Goal: Task Accomplishment & Management: Manage account settings

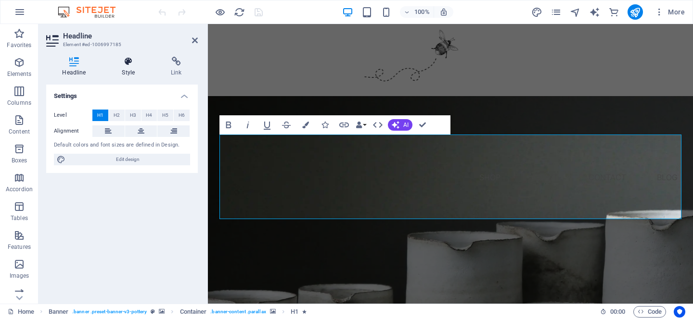
click at [130, 59] on icon at bounding box center [128, 62] width 45 height 10
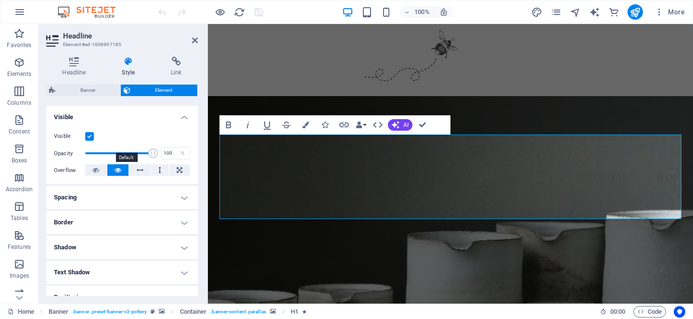
scroll to position [102, 0]
click at [78, 66] on h4 "Headline" at bounding box center [76, 67] width 60 height 20
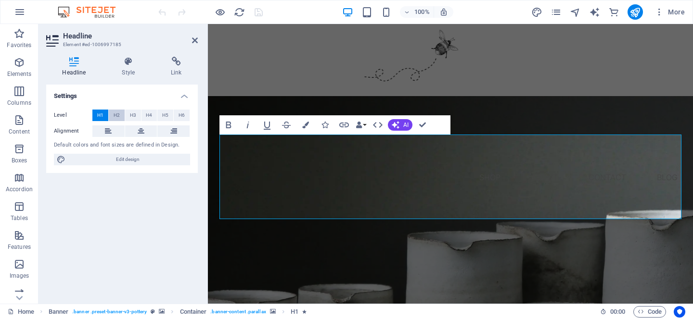
click at [112, 120] on button "H2" at bounding box center [117, 116] width 16 height 12
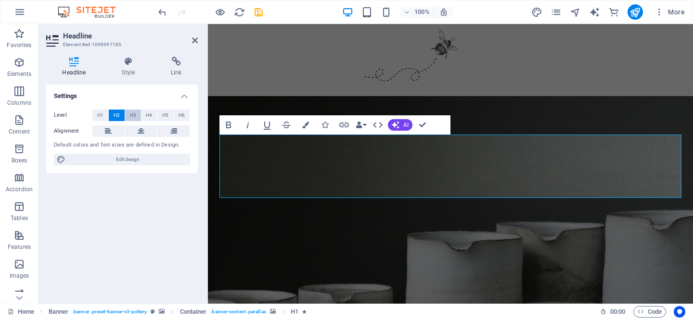
click at [133, 116] on span "H3" at bounding box center [133, 116] width 6 height 12
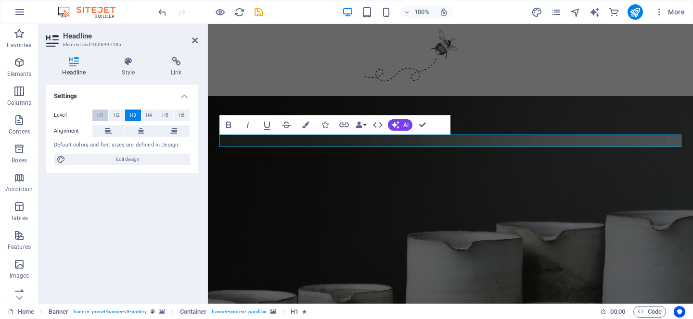
click at [96, 115] on button "H1" at bounding box center [100, 116] width 16 height 12
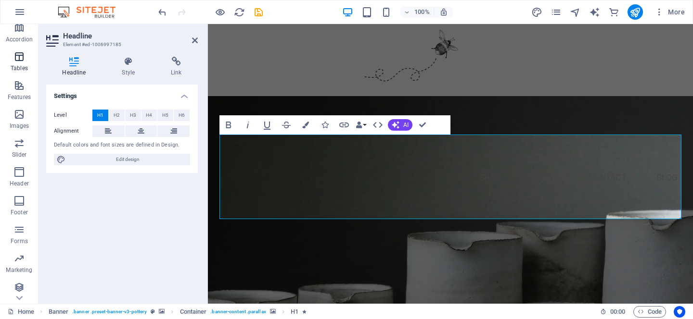
scroll to position [182, 0]
click at [17, 286] on icon "button" at bounding box center [19, 285] width 12 height 12
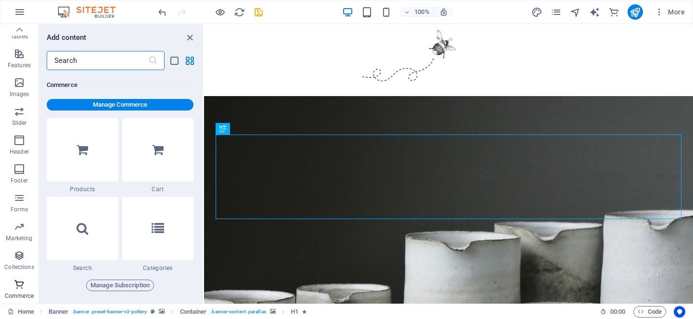
scroll to position [9272, 0]
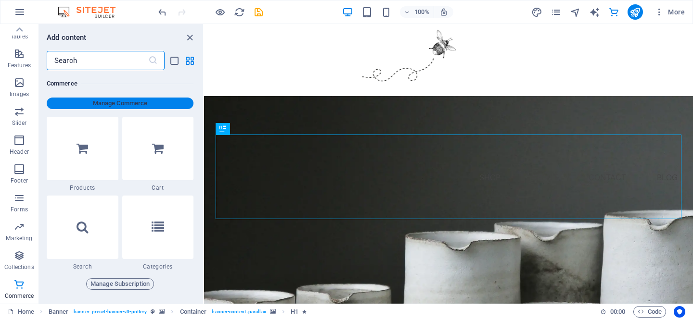
click at [126, 103] on span "Manage Commerce" at bounding box center [120, 104] width 139 height 12
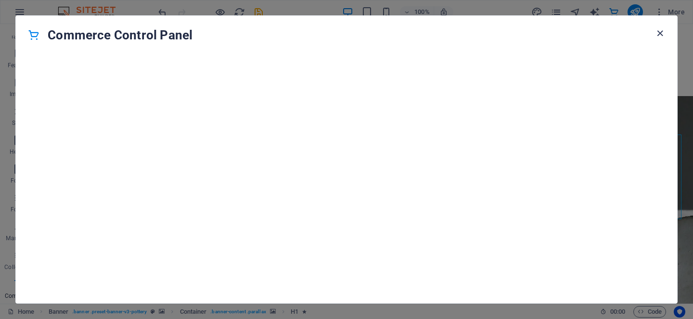
click at [664, 35] on icon "button" at bounding box center [659, 33] width 11 height 11
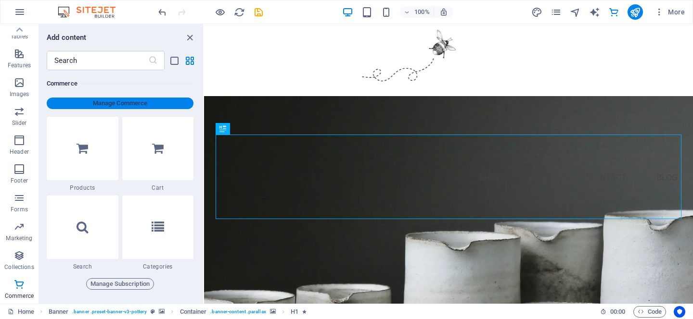
click at [140, 105] on span "Manage Commerce" at bounding box center [120, 104] width 139 height 12
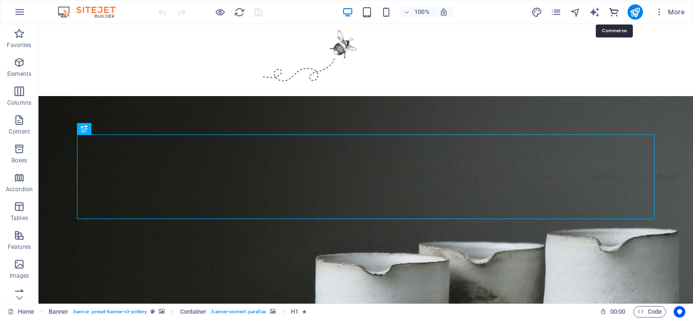
click at [612, 13] on icon "commerce" at bounding box center [613, 12] width 11 height 11
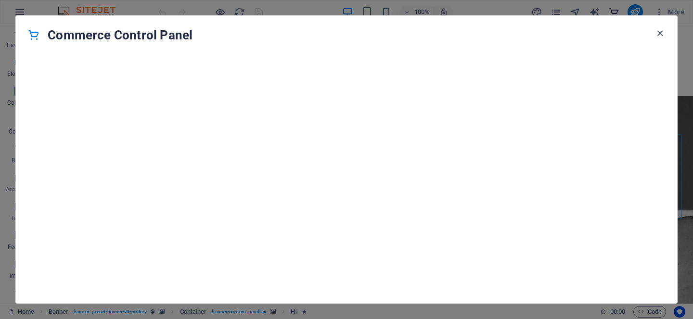
scroll to position [9272, 0]
click at [661, 32] on icon "button" at bounding box center [659, 33] width 11 height 11
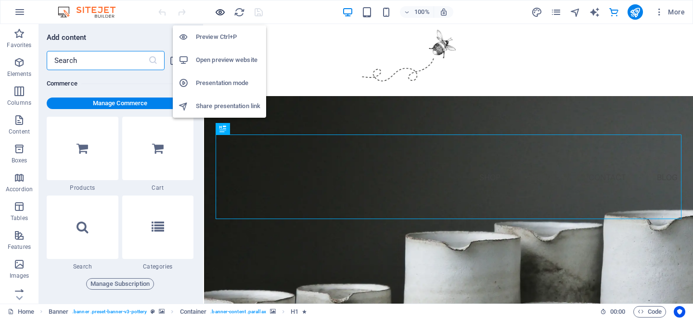
click at [220, 10] on icon "button" at bounding box center [220, 12] width 11 height 11
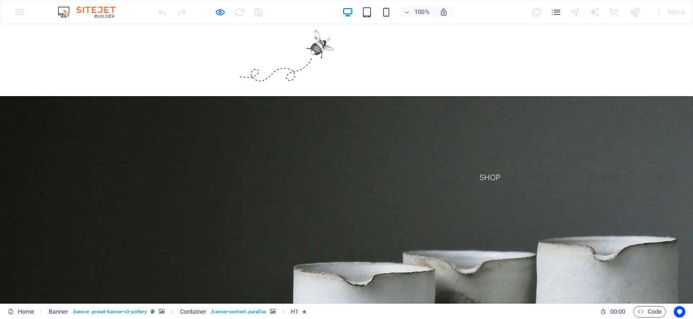
click at [490, 166] on link "Shop" at bounding box center [489, 177] width 37 height 23
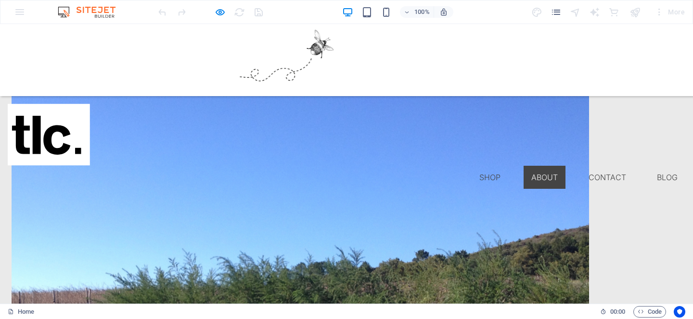
scroll to position [848, 0]
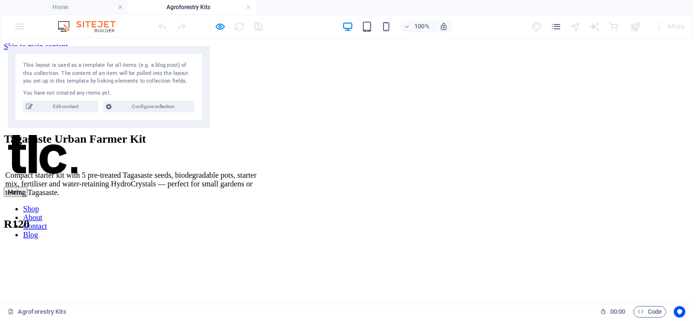
scroll to position [0, 0]
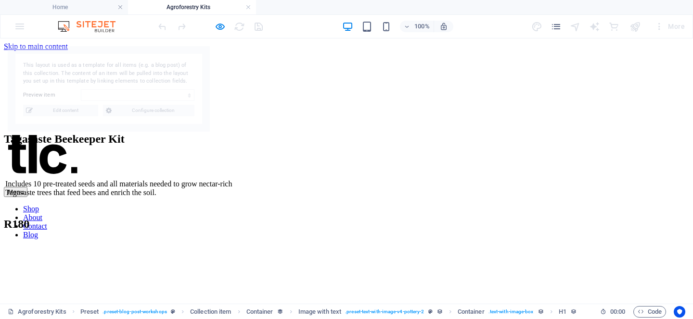
select select "68e1294413bfd71f2409e89c"
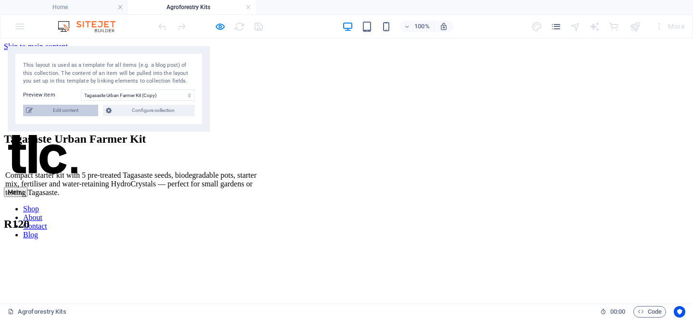
click at [72, 112] on span "Edit content" at bounding box center [66, 111] width 60 height 12
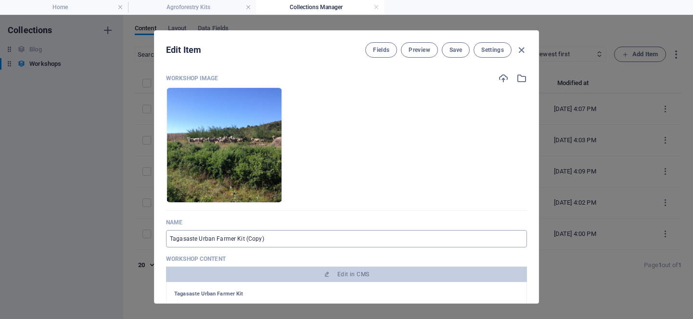
click at [282, 244] on input "Tagasaste Urban Farmer Kit (Copy)" at bounding box center [346, 238] width 361 height 17
click at [493, 50] on span "Settings" at bounding box center [492, 50] width 23 height 8
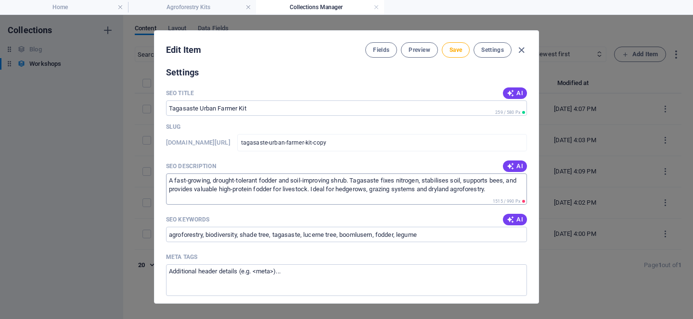
scroll to position [462, 0]
click at [496, 53] on span "Settings" at bounding box center [492, 50] width 23 height 8
click at [453, 48] on span "Save" at bounding box center [455, 50] width 13 height 8
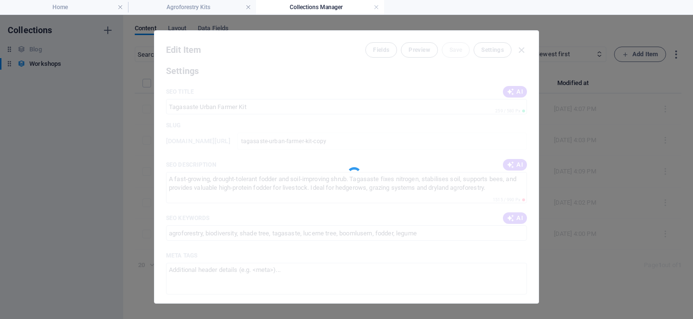
type input "Tagasaste Urban Farmer Kit"
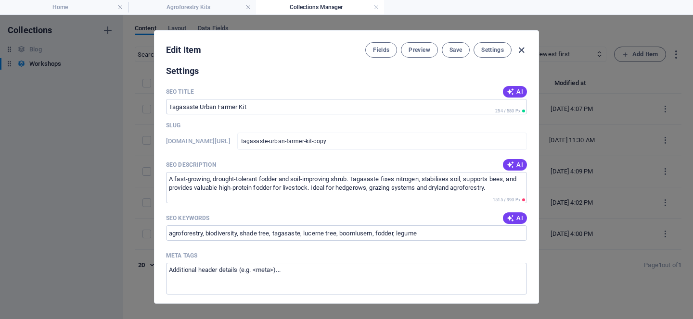
click at [522, 50] on icon "button" at bounding box center [521, 50] width 11 height 11
type input "tagasaste-urban-farmer-kit-copy"
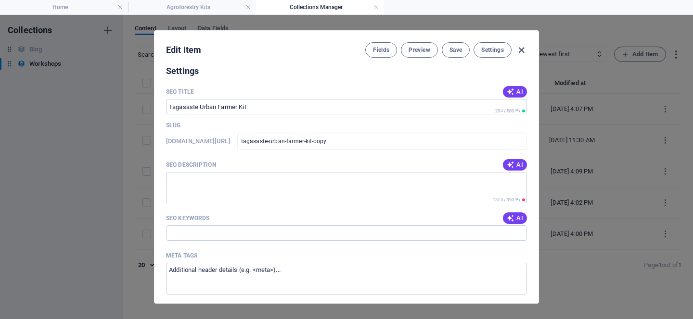
scroll to position [367, 0]
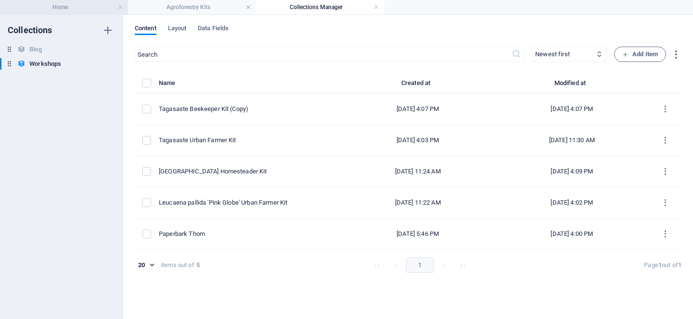
click at [59, 8] on h4 "Home" at bounding box center [64, 7] width 128 height 11
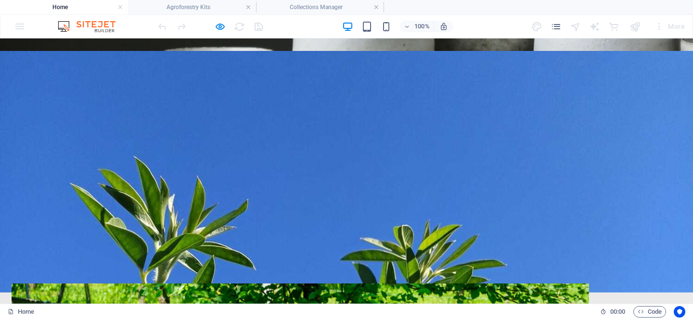
scroll to position [0, 0]
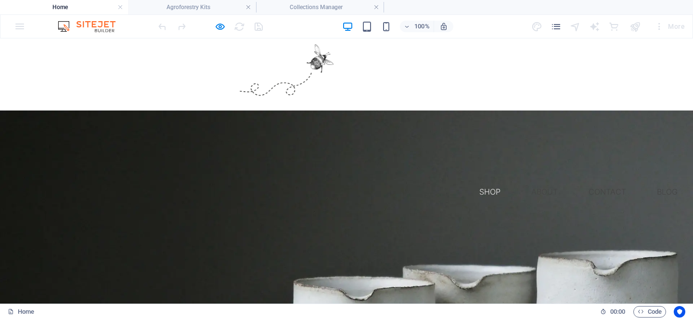
click at [487, 180] on link "Shop" at bounding box center [489, 191] width 37 height 23
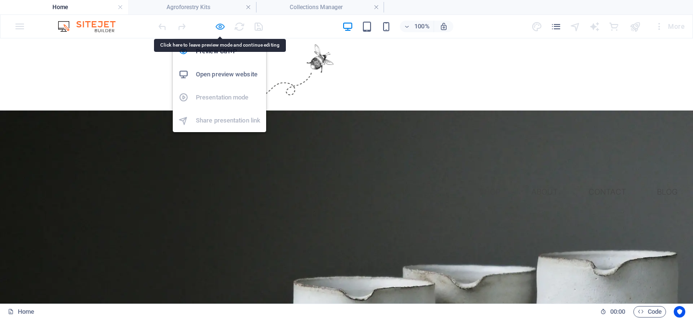
click at [223, 27] on icon "button" at bounding box center [220, 26] width 11 height 11
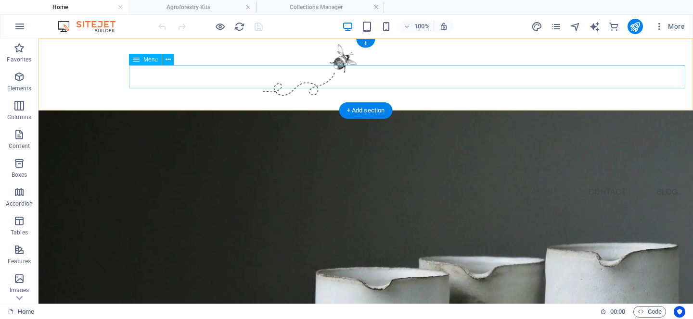
click at [491, 180] on nav "Shop About Contact Blog" at bounding box center [365, 191] width 639 height 23
select select "1"
select select
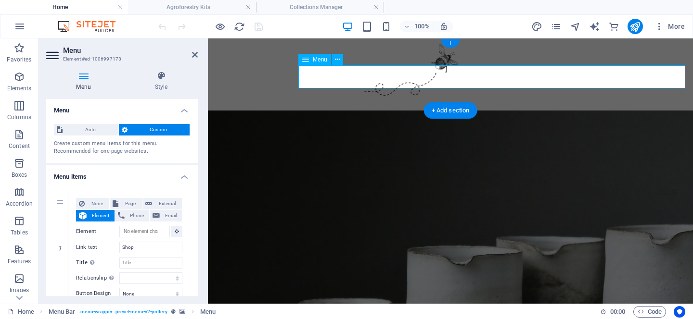
click at [494, 180] on nav "Shop About Contact Blog" at bounding box center [451, 191] width 470 height 23
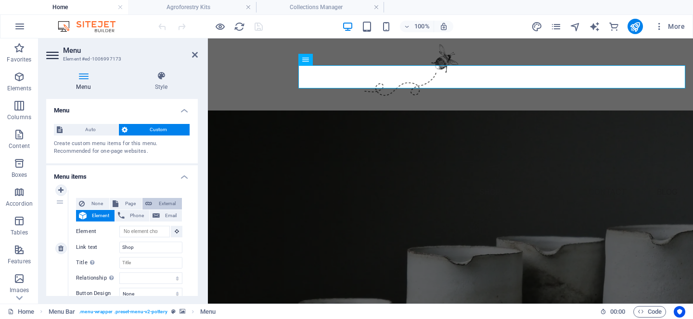
click at [166, 207] on span "External" at bounding box center [167, 204] width 24 height 12
select select "blank"
select select
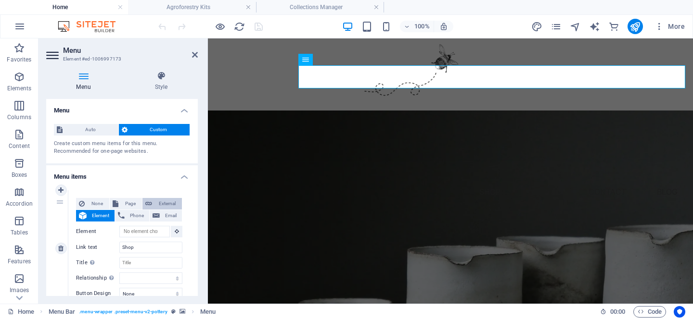
select select
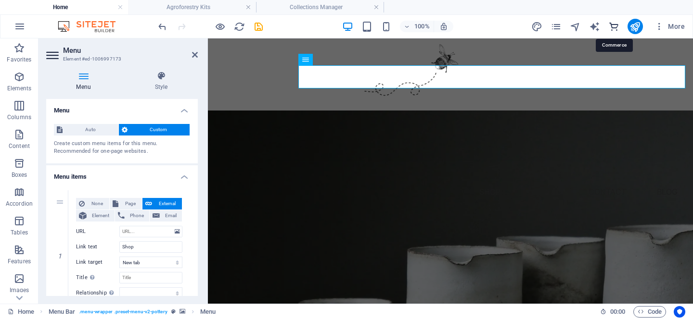
click at [613, 28] on icon "commerce" at bounding box center [613, 26] width 11 height 11
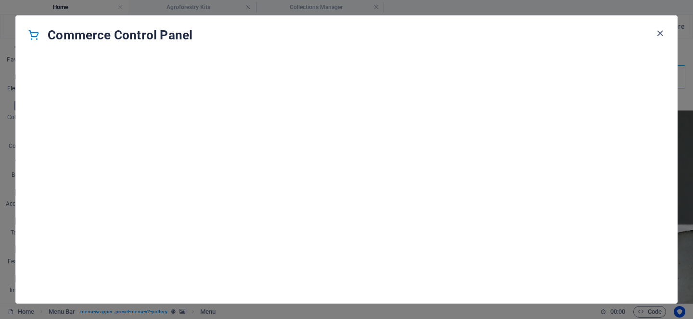
scroll to position [9272, 0]
click at [661, 38] on icon "button" at bounding box center [659, 33] width 11 height 11
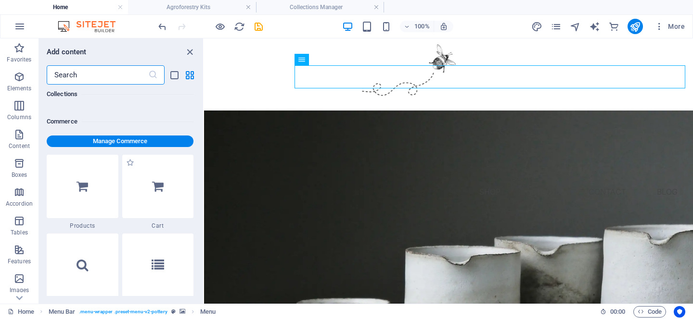
scroll to position [9247, 0]
click at [85, 182] on icon at bounding box center [82, 187] width 12 height 13
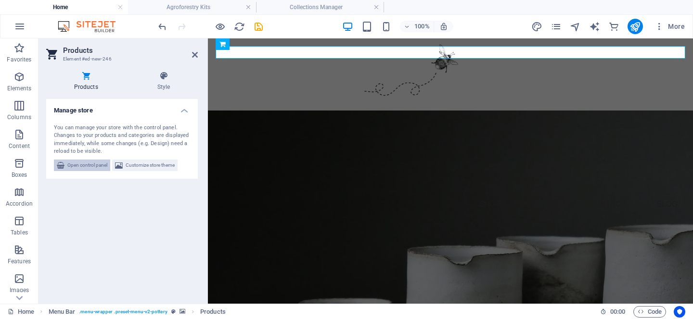
click at [77, 166] on span "Open control panel" at bounding box center [87, 166] width 40 height 12
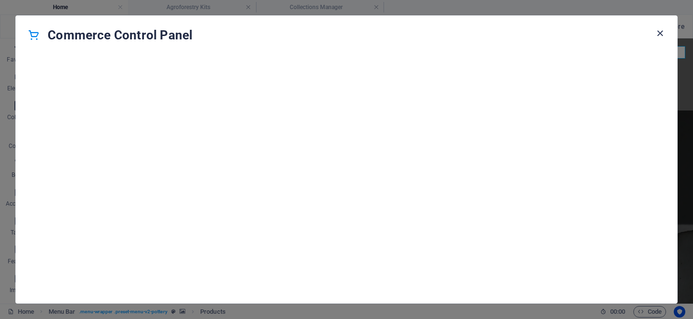
click at [661, 33] on icon "button" at bounding box center [659, 33] width 11 height 11
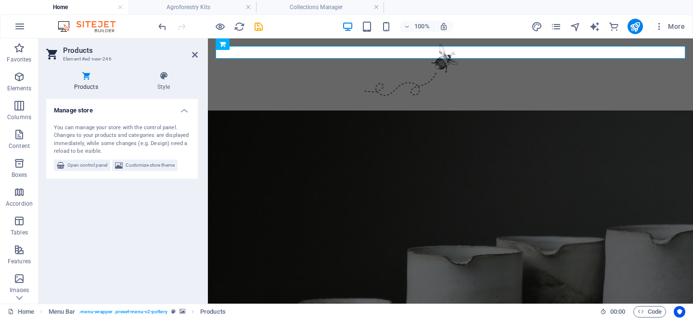
click at [189, 211] on div "Manage store You can manage your store with the control panel. Changes to your …" at bounding box center [122, 197] width 152 height 197
click at [239, 25] on icon "reload" at bounding box center [239, 26] width 11 height 11
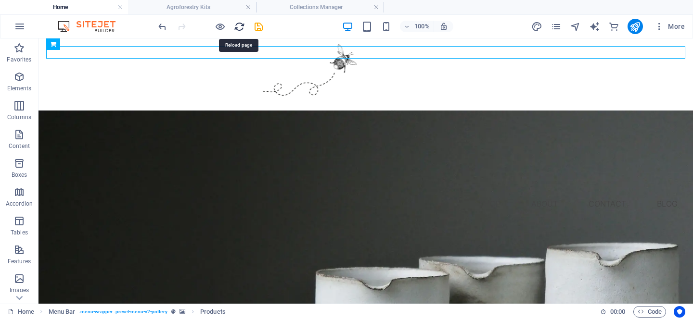
click at [239, 25] on icon "reload" at bounding box center [239, 26] width 11 height 11
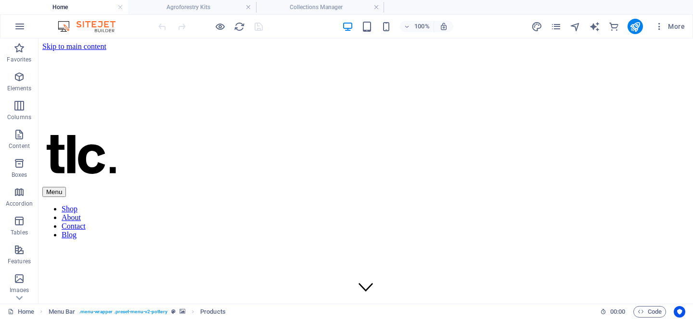
scroll to position [0, 0]
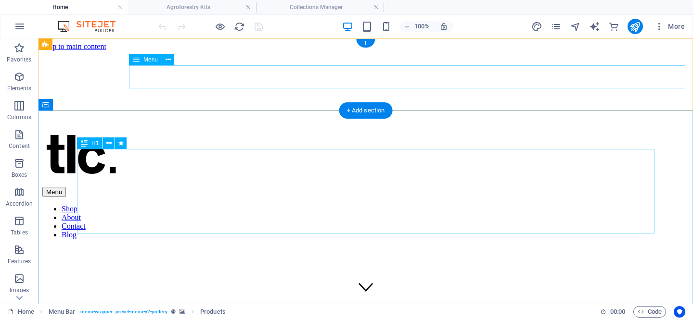
click at [488, 205] on nav "Shop About Contact Blog" at bounding box center [365, 222] width 647 height 35
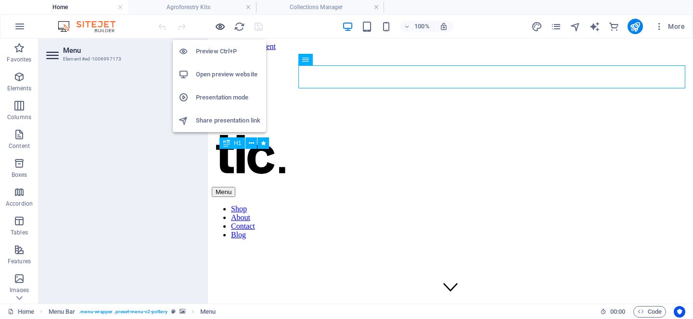
click at [220, 26] on icon "button" at bounding box center [220, 26] width 11 height 11
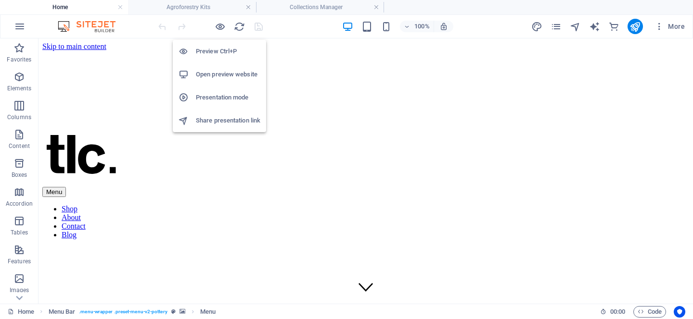
click at [216, 50] on h6 "Preview Ctrl+P" at bounding box center [228, 52] width 64 height 12
click at [216, 71] on h6 "Open preview website" at bounding box center [228, 75] width 64 height 12
click at [201, 76] on h6 "Open preview website" at bounding box center [228, 75] width 64 height 12
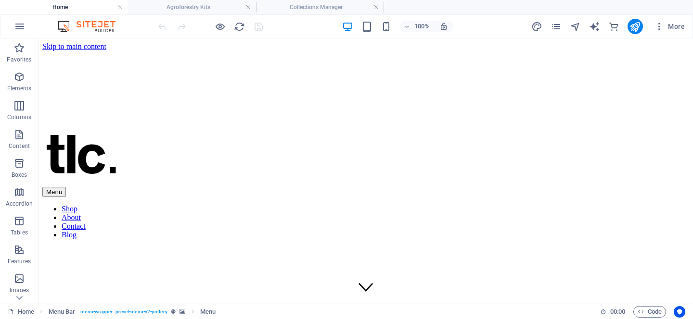
click at [492, 205] on nav "Shop About Contact Blog" at bounding box center [365, 222] width 647 height 35
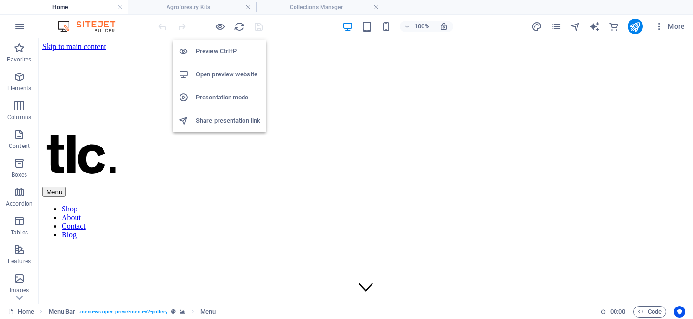
click at [217, 73] on h6 "Open preview website" at bounding box center [228, 75] width 64 height 12
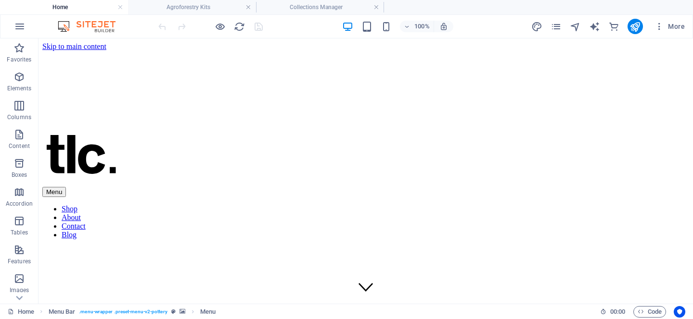
click at [160, 51] on figure at bounding box center [365, 51] width 647 height 0
click at [212, 17] on div "100% More" at bounding box center [346, 26] width 692 height 23
click at [214, 22] on div at bounding box center [210, 26] width 108 height 15
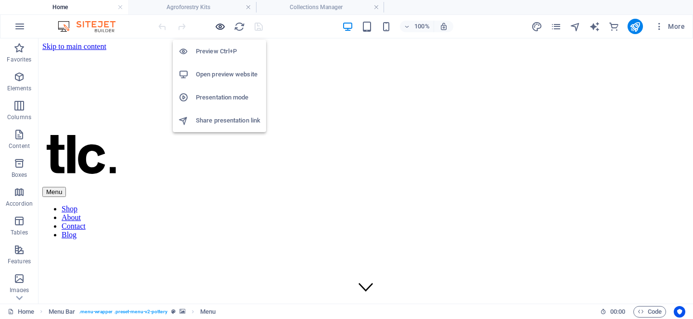
click at [220, 21] on icon "button" at bounding box center [220, 26] width 11 height 11
click at [220, 28] on icon "button" at bounding box center [220, 26] width 11 height 11
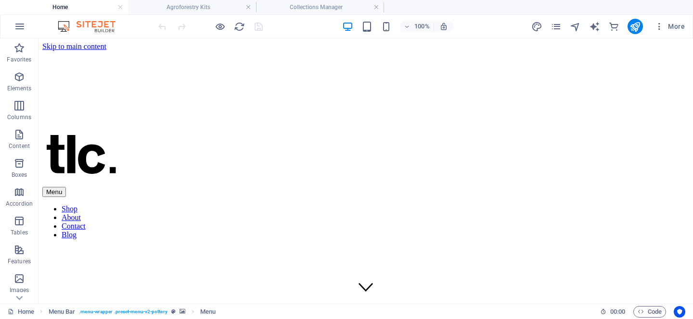
click at [129, 51] on figure at bounding box center [365, 51] width 647 height 0
click at [160, 205] on nav "Shop About Contact Blog" at bounding box center [365, 222] width 647 height 35
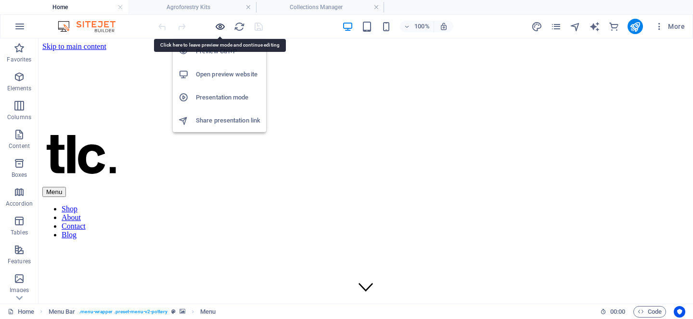
click at [221, 28] on icon "button" at bounding box center [220, 26] width 11 height 11
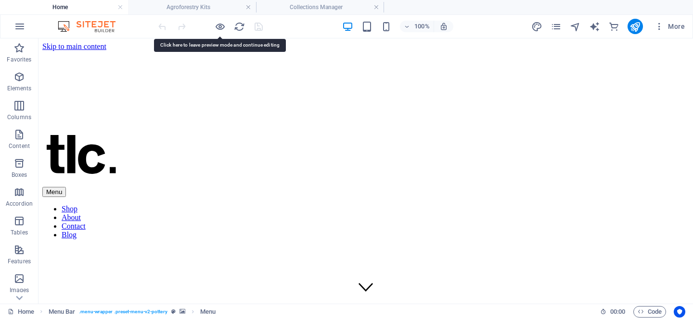
click at [151, 51] on figure at bounding box center [365, 51] width 647 height 0
click at [61, 12] on h4 "Home" at bounding box center [64, 7] width 128 height 11
click at [19, 81] on icon "button" at bounding box center [19, 77] width 12 height 12
click at [221, 28] on icon "button" at bounding box center [220, 26] width 11 height 11
click at [215, 54] on h6 "Preview Ctrl+P" at bounding box center [228, 52] width 64 height 12
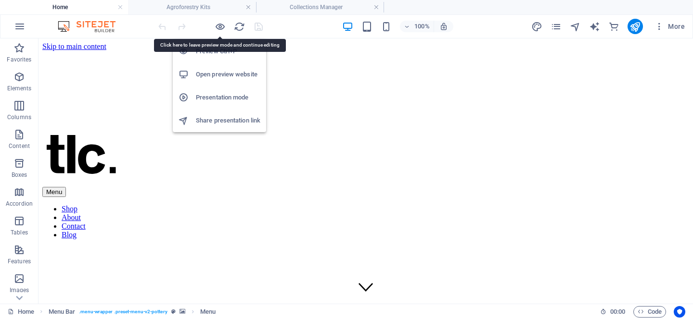
click at [216, 55] on h6 "Preview Ctrl+P" at bounding box center [228, 52] width 64 height 12
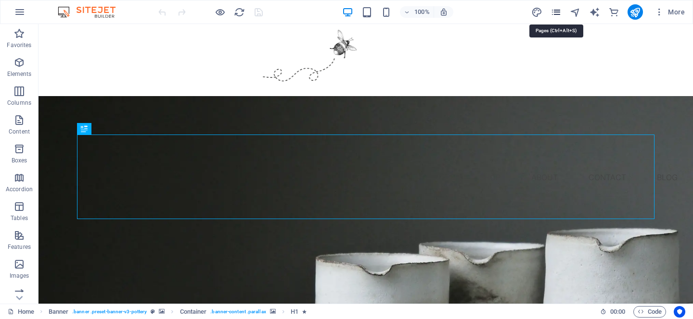
click at [554, 14] on icon "pages" at bounding box center [555, 12] width 11 height 11
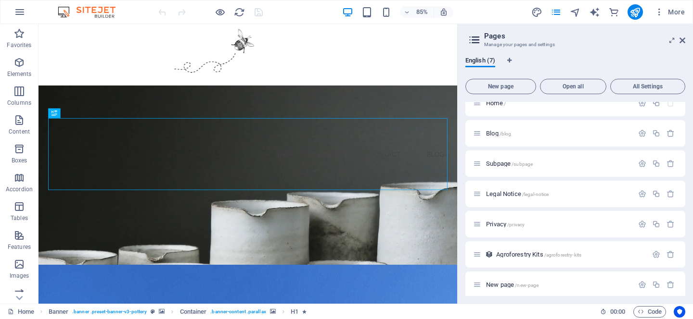
scroll to position [18, 0]
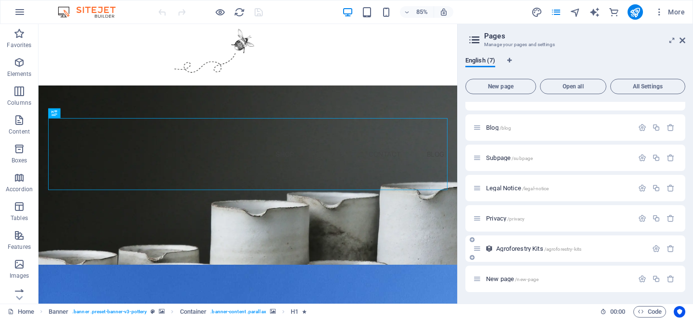
click at [526, 247] on span "Agroforestry Kits /agroforestry-kits" at bounding box center [538, 248] width 85 height 7
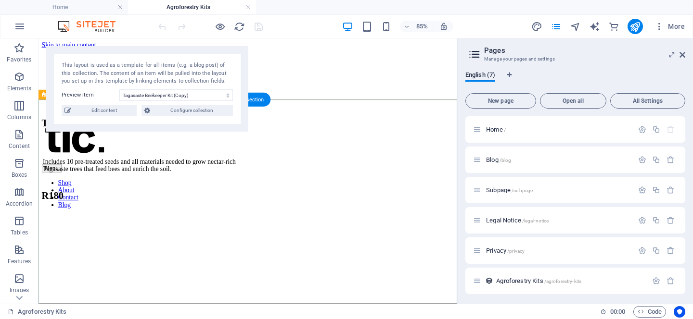
scroll to position [0, 0]
click at [484, 280] on div "Agroforestry Kits /agroforestry-kits" at bounding box center [560, 281] width 174 height 11
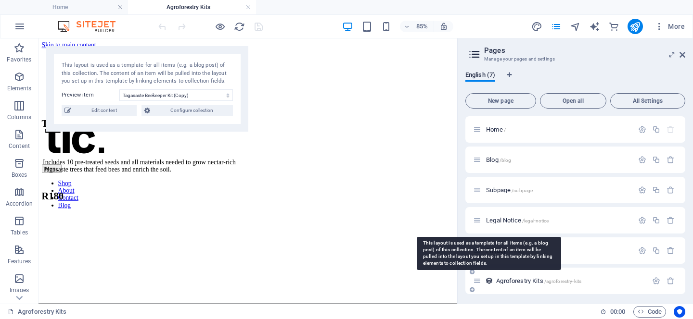
click at [489, 280] on icon at bounding box center [489, 281] width 8 height 8
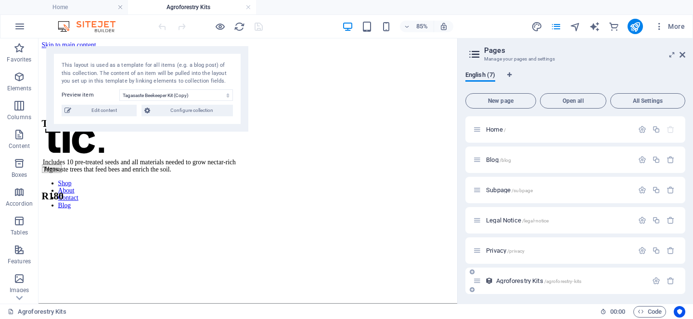
click at [476, 283] on icon at bounding box center [477, 281] width 8 height 8
click at [297, 146] on div "Tagasaste Beekeeper Kit" at bounding box center [169, 139] width 255 height 13
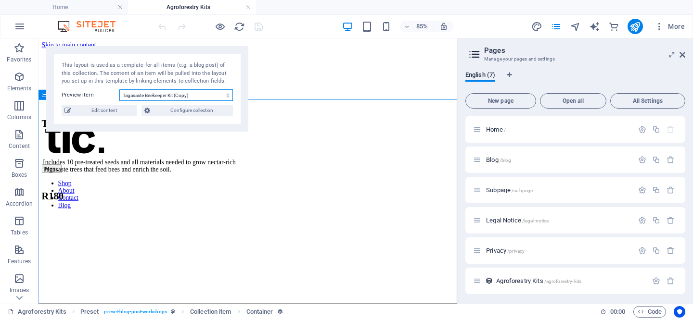
click at [180, 97] on select "Tagasaste Beekeeper Kit (Copy) Tagasaste Urban Farmer Kit Tagasaste Homesteader…" at bounding box center [176, 95] width 114 height 12
select select "68df59ee5f036831bb08f81f"
click at [119, 89] on select "Tagasaste Beekeeper Kit (Copy) Tagasaste Urban Farmer Kit Tagasaste Homesteader…" at bounding box center [176, 95] width 114 height 12
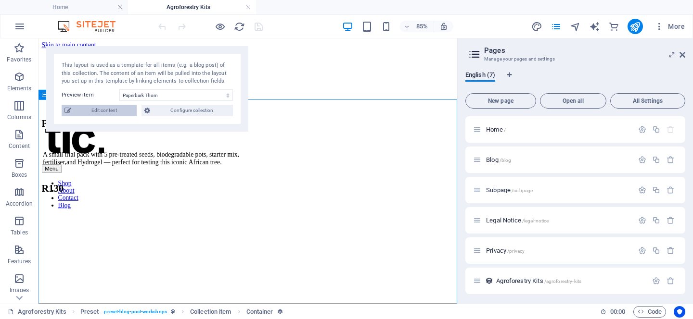
click at [97, 107] on span "Edit content" at bounding box center [104, 111] width 60 height 12
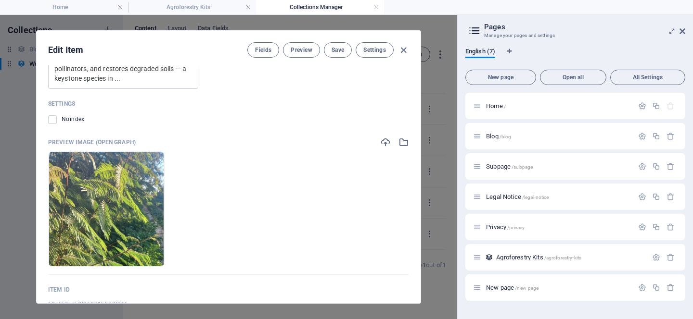
scroll to position [840, 0]
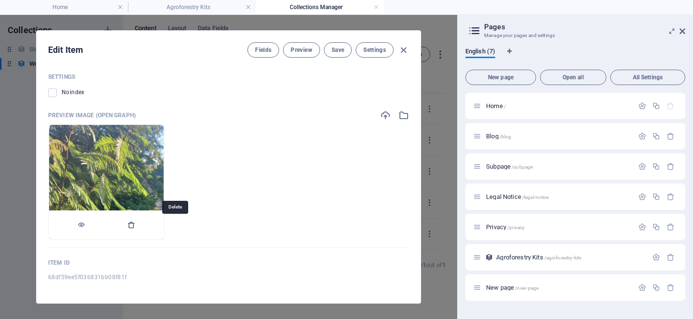
click at [135, 225] on icon "button" at bounding box center [131, 225] width 8 height 8
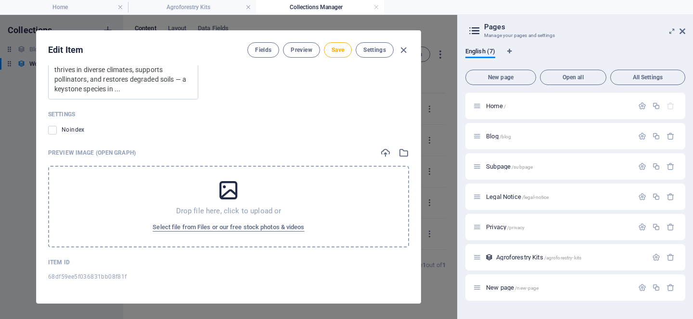
scroll to position [802, 0]
click at [224, 232] on span "Select file from Files or our free stock photos & videos" at bounding box center [229, 228] width 152 height 12
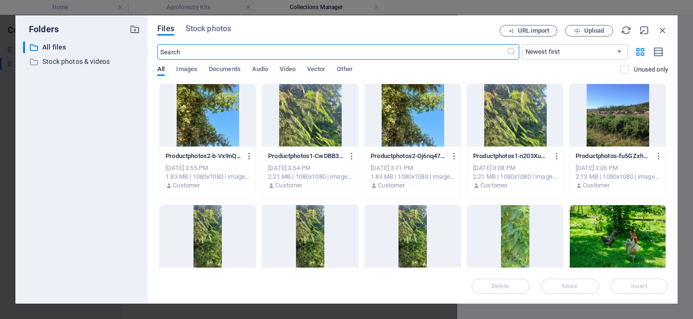
click at [436, 115] on div at bounding box center [413, 115] width 96 height 63
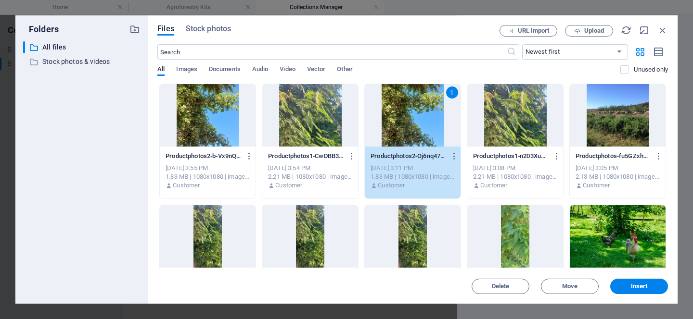
click at [436, 115] on div "1" at bounding box center [413, 115] width 96 height 63
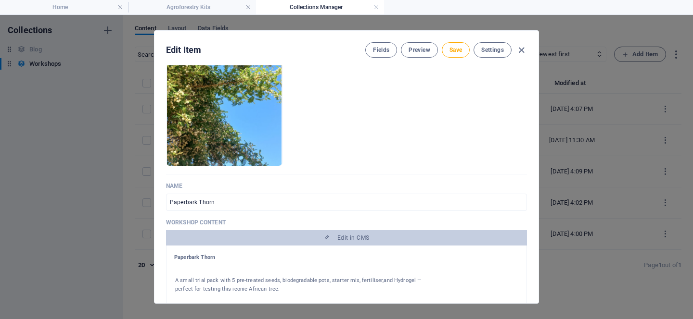
scroll to position [0, 0]
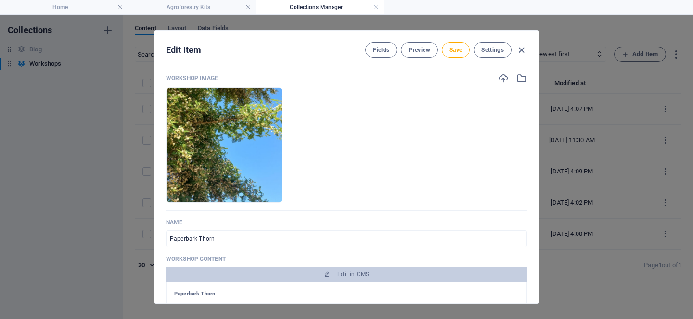
click at [399, 58] on div "Edit Item Fields Preview Save Settings" at bounding box center [346, 48] width 384 height 35
click at [385, 56] on button "Fields" at bounding box center [381, 49] width 32 height 15
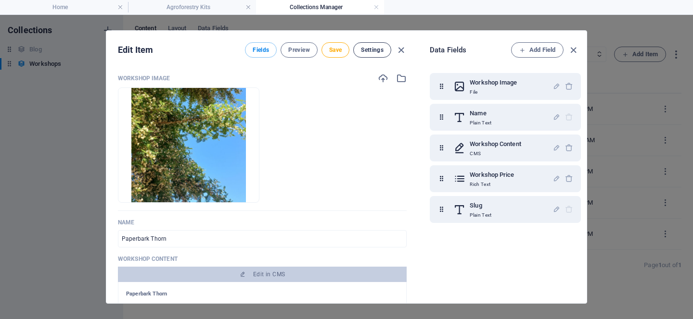
click at [369, 48] on span "Settings" at bounding box center [372, 50] width 23 height 8
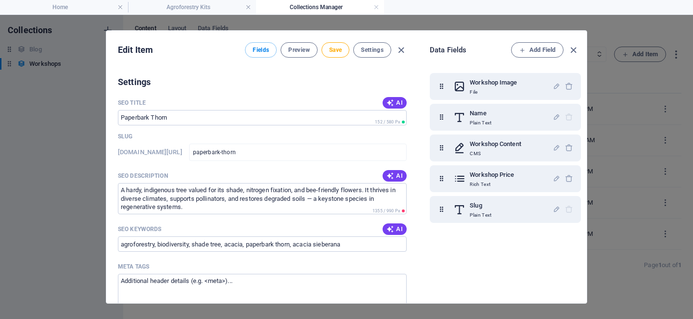
scroll to position [477, 0]
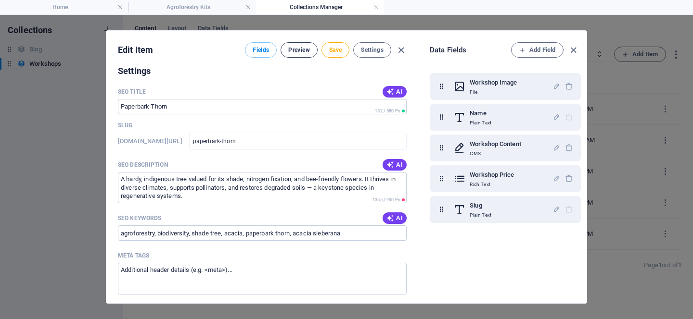
click at [299, 52] on span "Preview" at bounding box center [298, 50] width 21 height 8
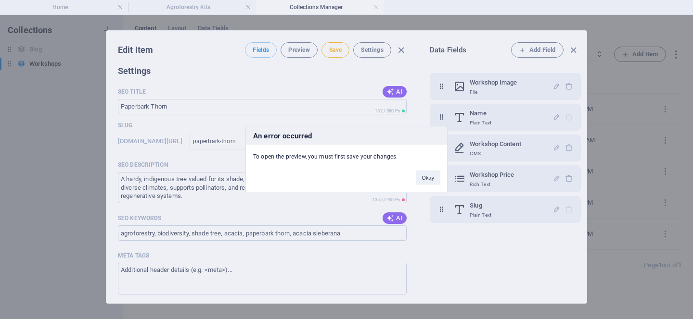
click button "Okay" at bounding box center [428, 178] width 24 height 14
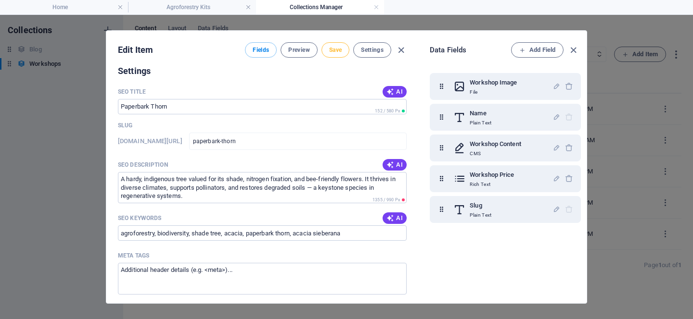
click at [333, 45] on button "Save" at bounding box center [335, 49] width 28 height 15
click at [298, 56] on button "Preview" at bounding box center [298, 49] width 37 height 15
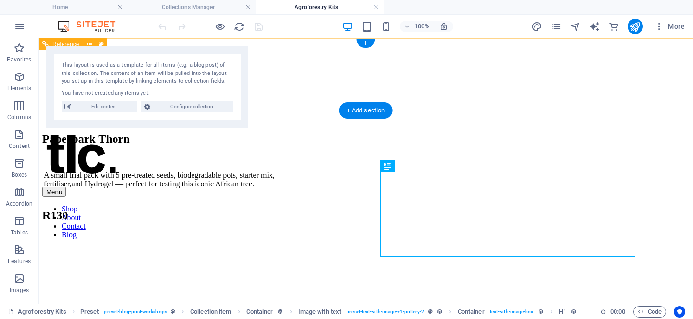
scroll to position [0, 0]
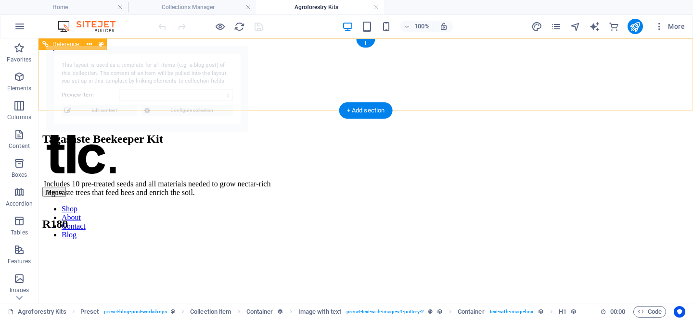
select select "68df59ee5f036831bb08f81f"
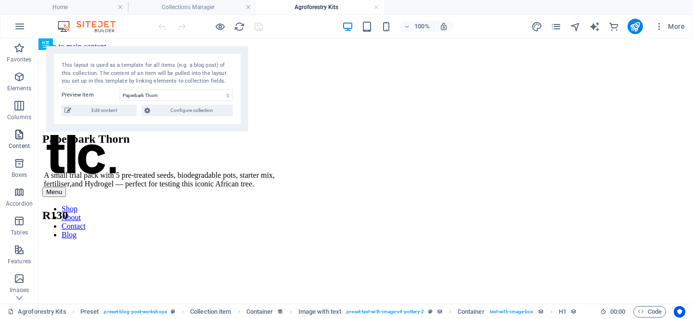
click at [17, 139] on icon "button" at bounding box center [19, 135] width 12 height 12
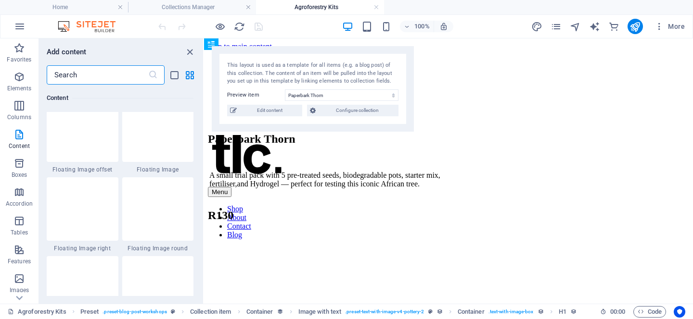
scroll to position [2108, 0]
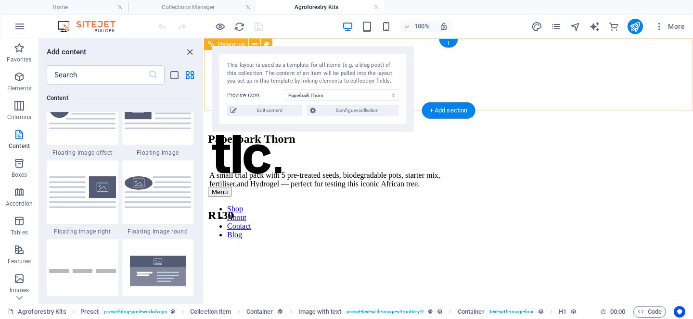
click at [524, 51] on figure at bounding box center [448, 51] width 481 height 0
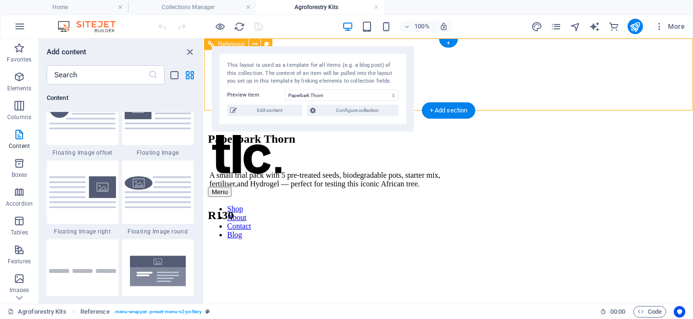
click at [494, 205] on nav "Shop About Contact Blog" at bounding box center [448, 222] width 481 height 35
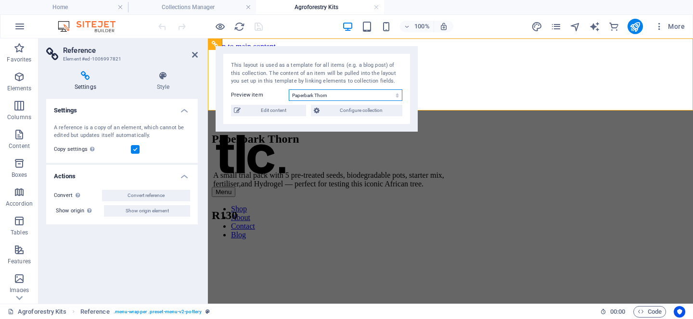
click at [335, 91] on select "Tagasaste Beekeeper Kit (Copy) Tagasaste Urban Farmer Kit Tagasaste Homesteader…" at bounding box center [346, 95] width 114 height 12
click at [558, 29] on icon "pages" at bounding box center [555, 26] width 11 height 11
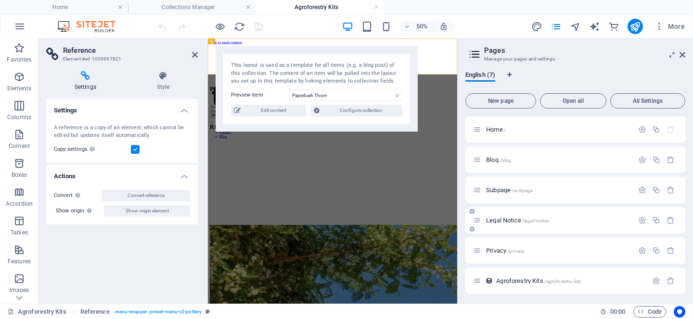
scroll to position [32, 0]
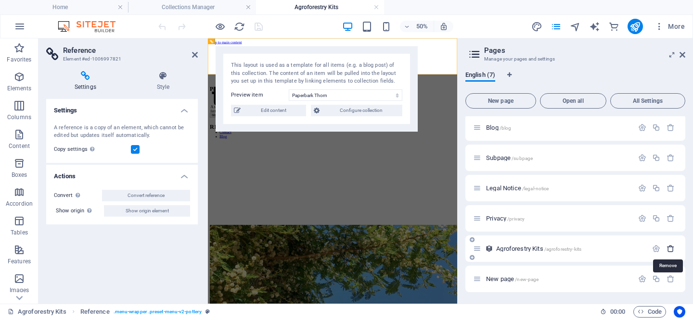
click at [670, 248] on icon "button" at bounding box center [670, 249] width 8 height 8
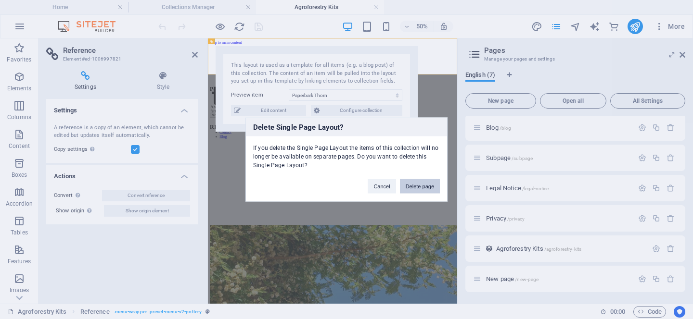
click at [415, 188] on button "Delete page" at bounding box center [420, 186] width 40 height 14
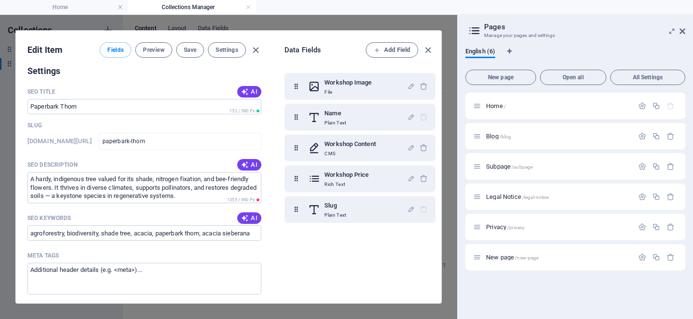
scroll to position [0, 0]
click at [505, 75] on span "New page" at bounding box center [501, 78] width 62 height 6
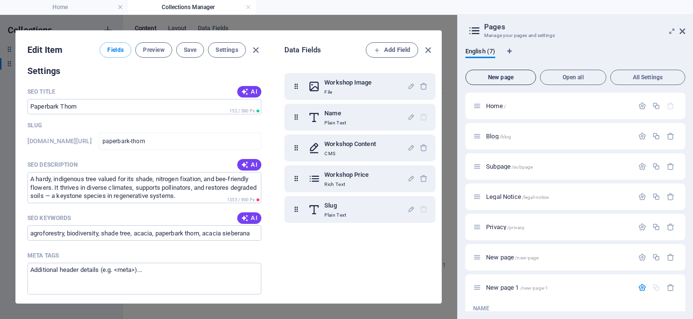
scroll to position [122, 0]
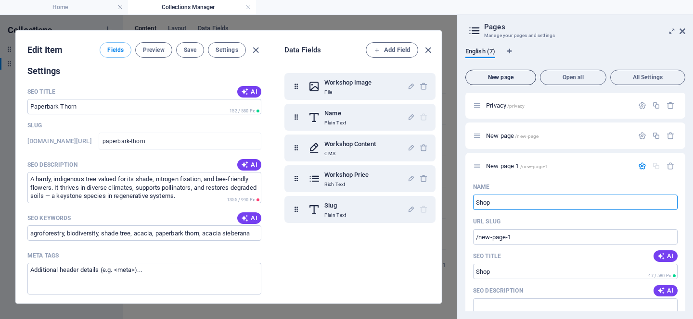
type input "Shop"
type input "/shop"
type input "S"
type input "/s"
type input "SHOP"
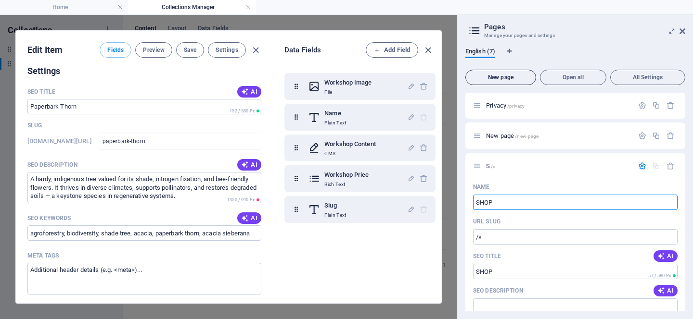
type input "/shop"
type input "SHOP"
click at [566, 166] on p "SHOP /shop" at bounding box center [558, 166] width 144 height 6
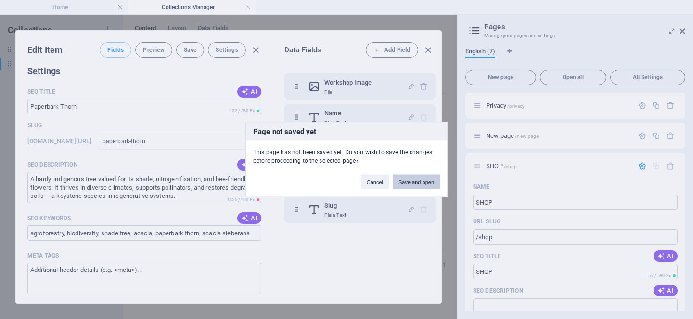
click at [428, 181] on button "Save and open" at bounding box center [416, 182] width 47 height 14
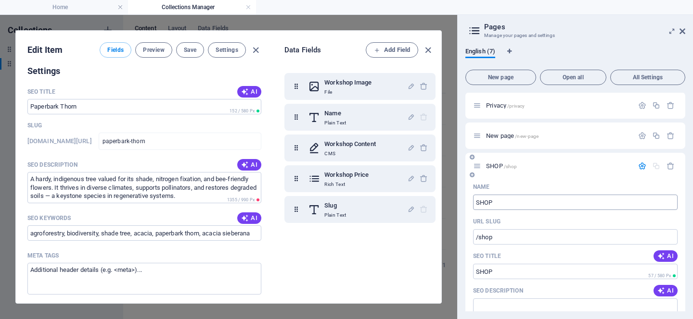
scroll to position [329, 0]
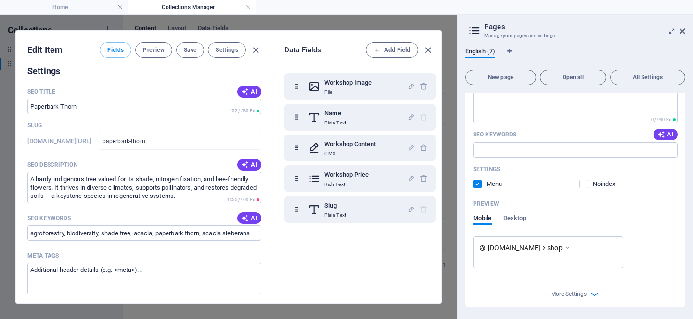
click at [567, 299] on div "More Settings" at bounding box center [575, 292] width 204 height 15
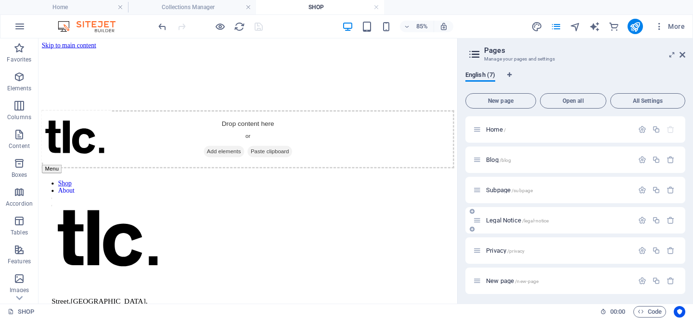
scroll to position [32, 0]
click at [668, 248] on icon "button" at bounding box center [670, 249] width 8 height 8
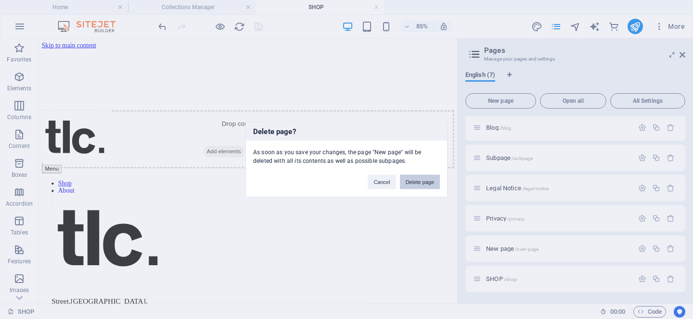
click at [416, 180] on button "Delete page" at bounding box center [420, 182] width 40 height 14
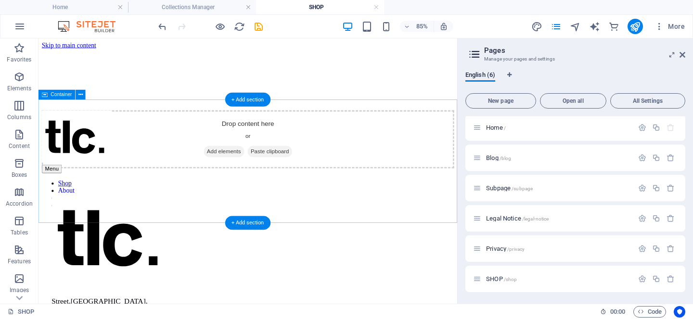
scroll to position [2, 0]
click at [247, 178] on span "Add elements" at bounding box center [257, 171] width 48 height 13
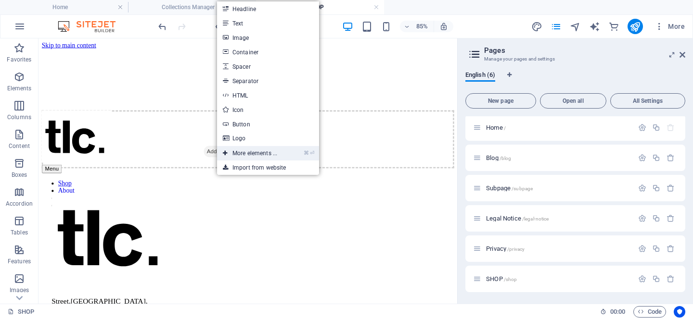
click at [269, 152] on link "⌘ ⏎ More elements ..." at bounding box center [250, 153] width 66 height 14
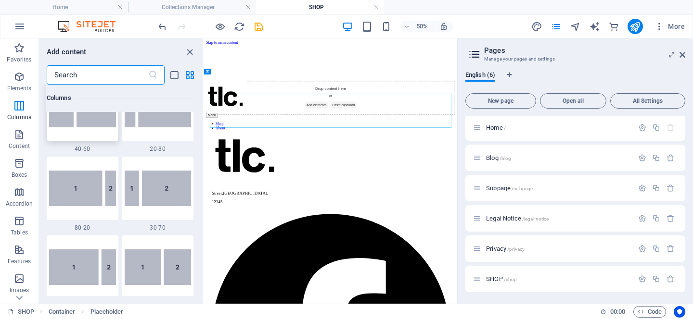
scroll to position [0, 0]
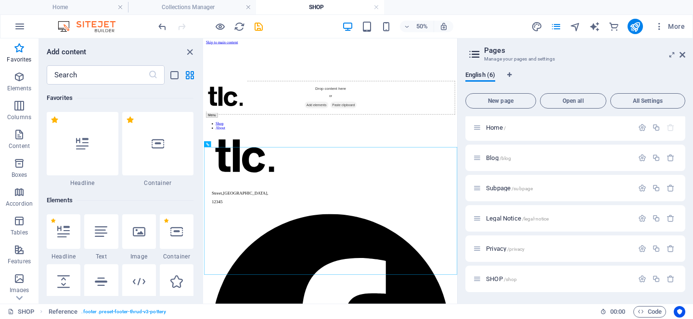
click at [609, 67] on div "English (6) New page Open all All Settings Home / Blog /blog Subpage /subpage L…" at bounding box center [575, 184] width 235 height 241
click at [617, 25] on icon "commerce" at bounding box center [613, 26] width 11 height 11
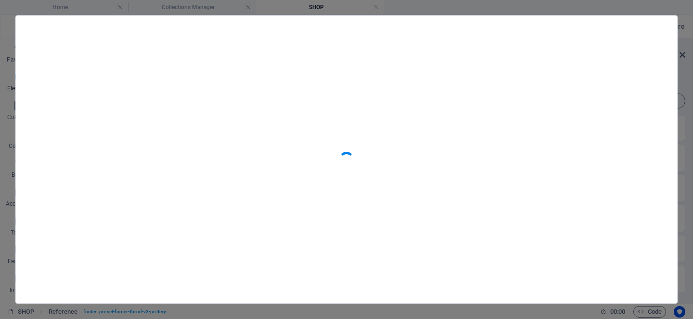
scroll to position [9272, 0]
click at [661, 34] on icon "button" at bounding box center [659, 33] width 11 height 11
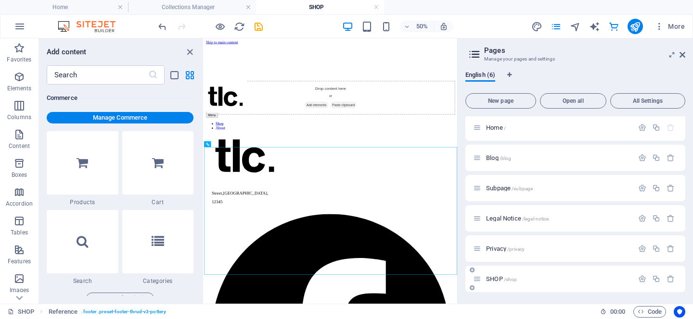
click at [555, 279] on p "SHOP /shop" at bounding box center [558, 279] width 144 height 6
click at [640, 279] on icon "button" at bounding box center [642, 279] width 8 height 8
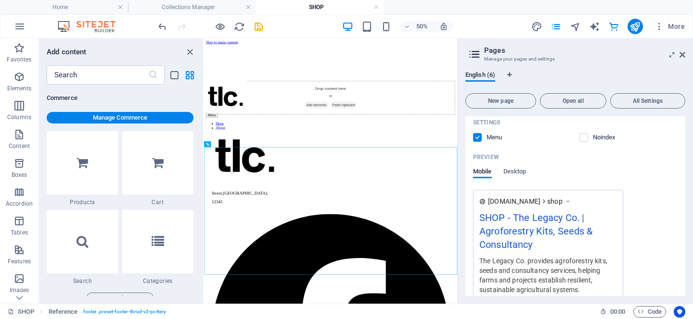
scroll to position [366, 0]
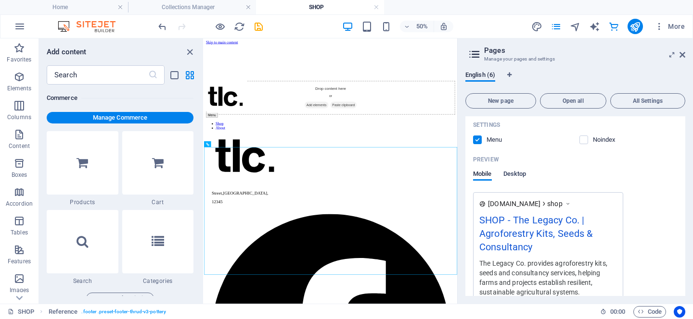
click at [514, 171] on span "Desktop" at bounding box center [514, 174] width 23 height 13
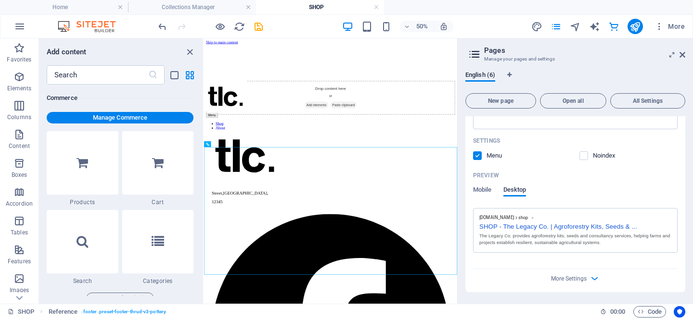
scroll to position [350, 0]
click at [601, 278] on div "More Settings" at bounding box center [575, 277] width 204 height 15
click at [574, 274] on span "More Settings" at bounding box center [576, 279] width 12 height 11
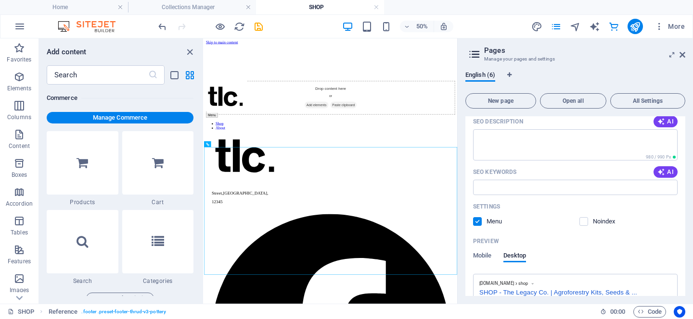
scroll to position [0, 0]
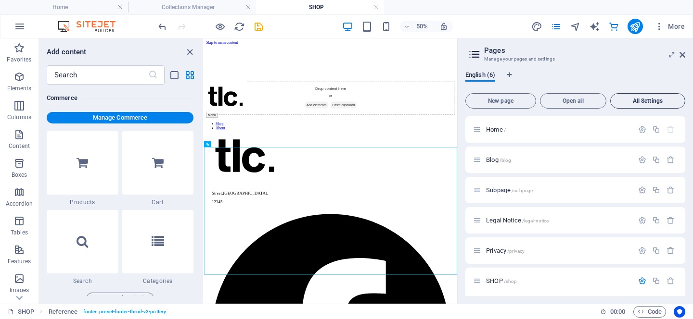
click at [647, 101] on span "All Settings" at bounding box center [647, 101] width 66 height 6
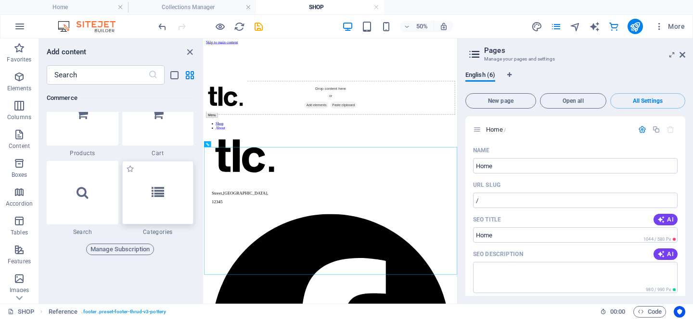
scroll to position [9312, 0]
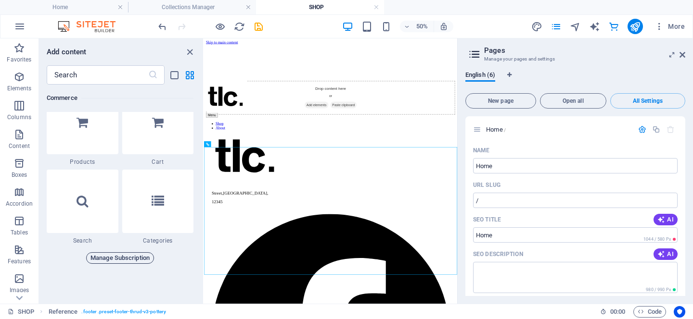
click at [138, 257] on span "Manage Subscription" at bounding box center [119, 259] width 59 height 12
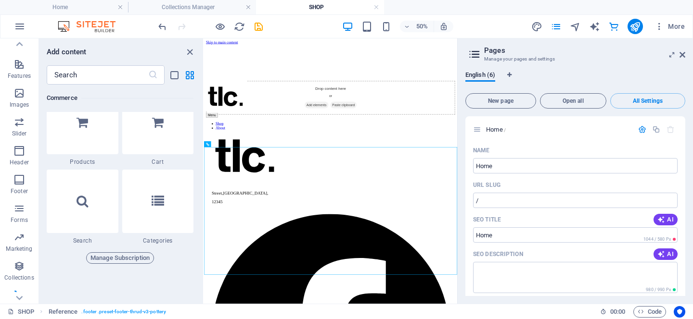
scroll to position [196, 0]
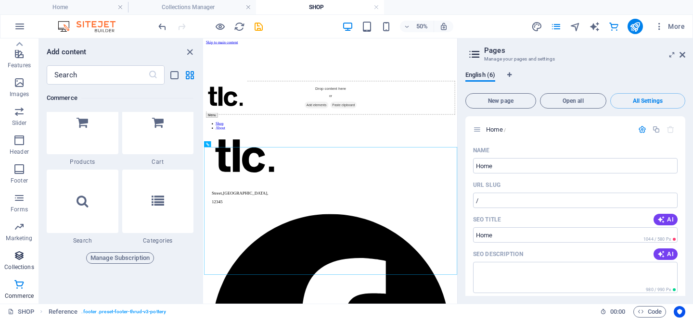
click at [21, 260] on icon "button" at bounding box center [19, 256] width 12 height 12
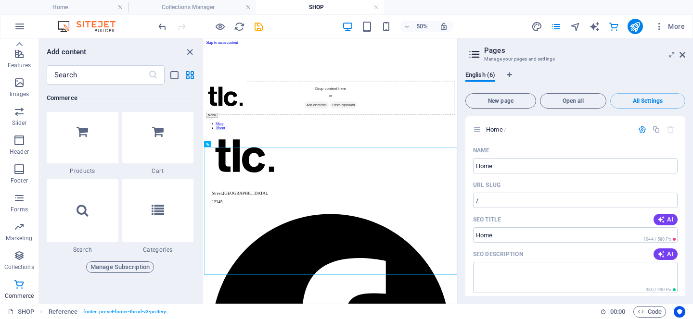
scroll to position [9303, 0]
click at [74, 128] on div at bounding box center [83, 132] width 72 height 64
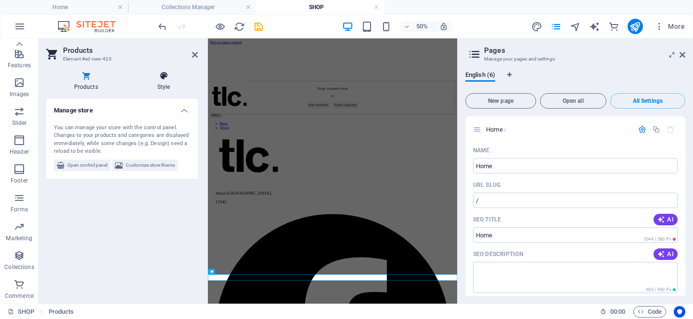
click at [166, 81] on h4 "Style" at bounding box center [163, 81] width 68 height 20
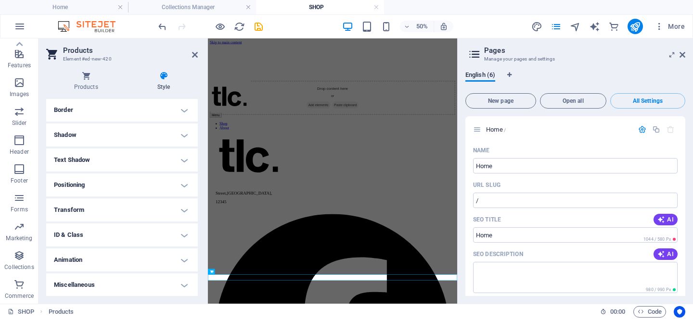
scroll to position [0, 0]
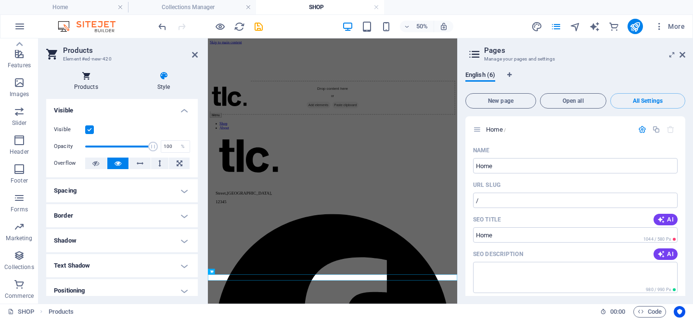
click at [81, 84] on h4 "Products" at bounding box center [87, 81] width 83 height 20
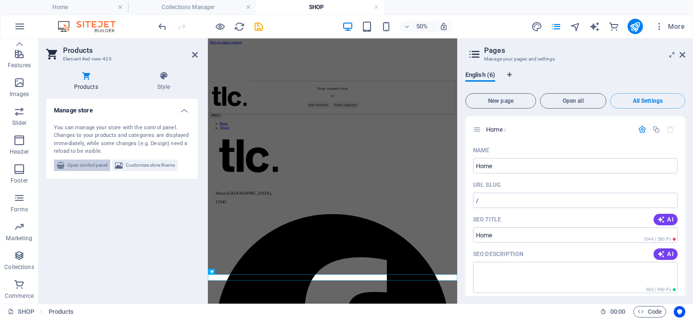
click at [76, 162] on span "Open control panel" at bounding box center [87, 166] width 40 height 12
